Goal: Task Accomplishment & Management: Use online tool/utility

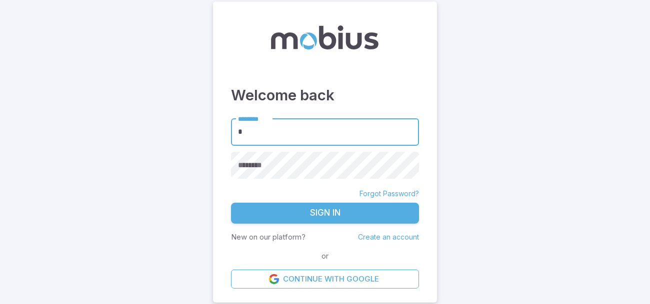
type input "******"
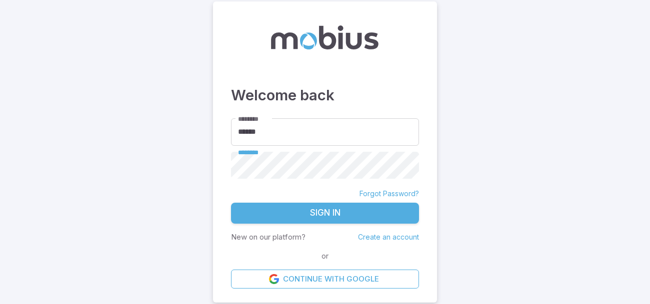
click at [231, 203] on button "Sign In" at bounding box center [325, 213] width 188 height 21
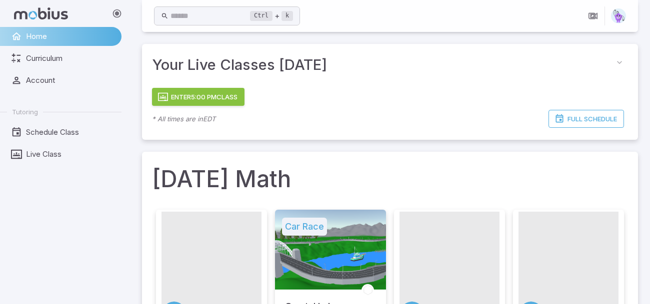
scroll to position [3, 0]
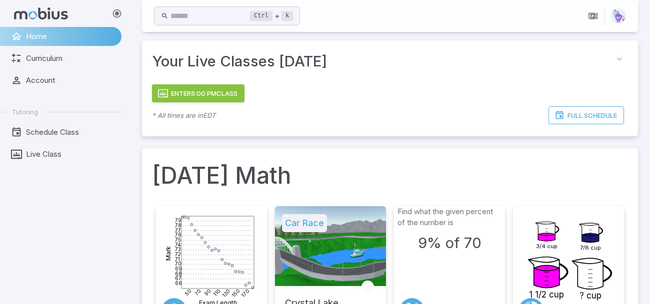
click at [181, 97] on button "Enter 5:00 PM Class" at bounding box center [198, 93] width 92 height 18
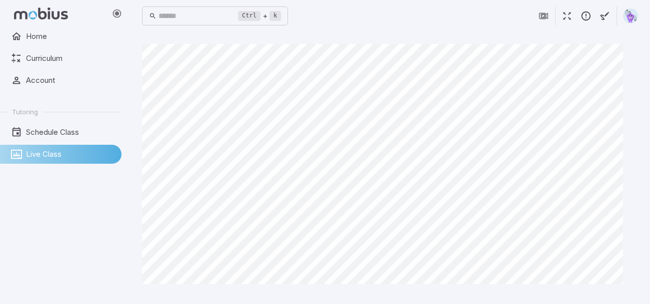
scroll to position [0, 0]
click at [565, 15] on icon "button" at bounding box center [566, 15] width 11 height 11
click at [562, 13] on icon "button" at bounding box center [566, 15] width 11 height 11
click at [566, 15] on icon "button" at bounding box center [566, 15] width 11 height 11
click at [570, 16] on icon "button" at bounding box center [566, 15] width 11 height 11
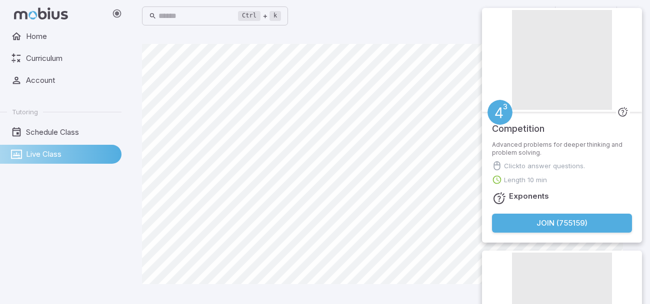
click at [601, 227] on button "Join ( 755159 )" at bounding box center [562, 223] width 140 height 19
click at [594, 226] on button "Join ( 755159 )" at bounding box center [562, 223] width 140 height 19
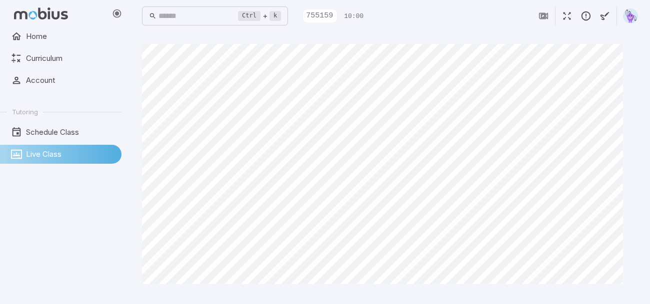
click at [565, 13] on icon "button" at bounding box center [566, 15] width 11 height 11
